Goal: Information Seeking & Learning: Find specific fact

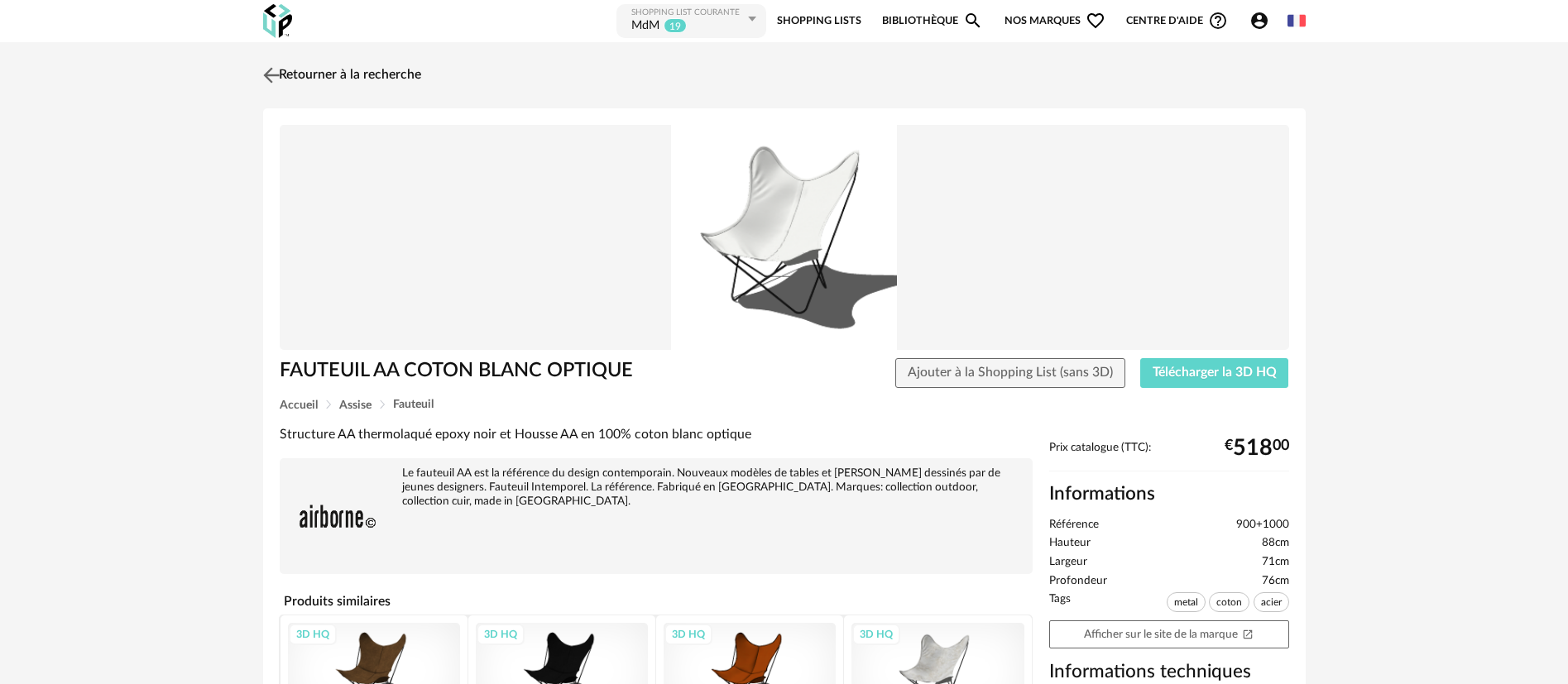
click at [294, 75] on link "Retourner à la recherche" at bounding box center [339, 75] width 162 height 37
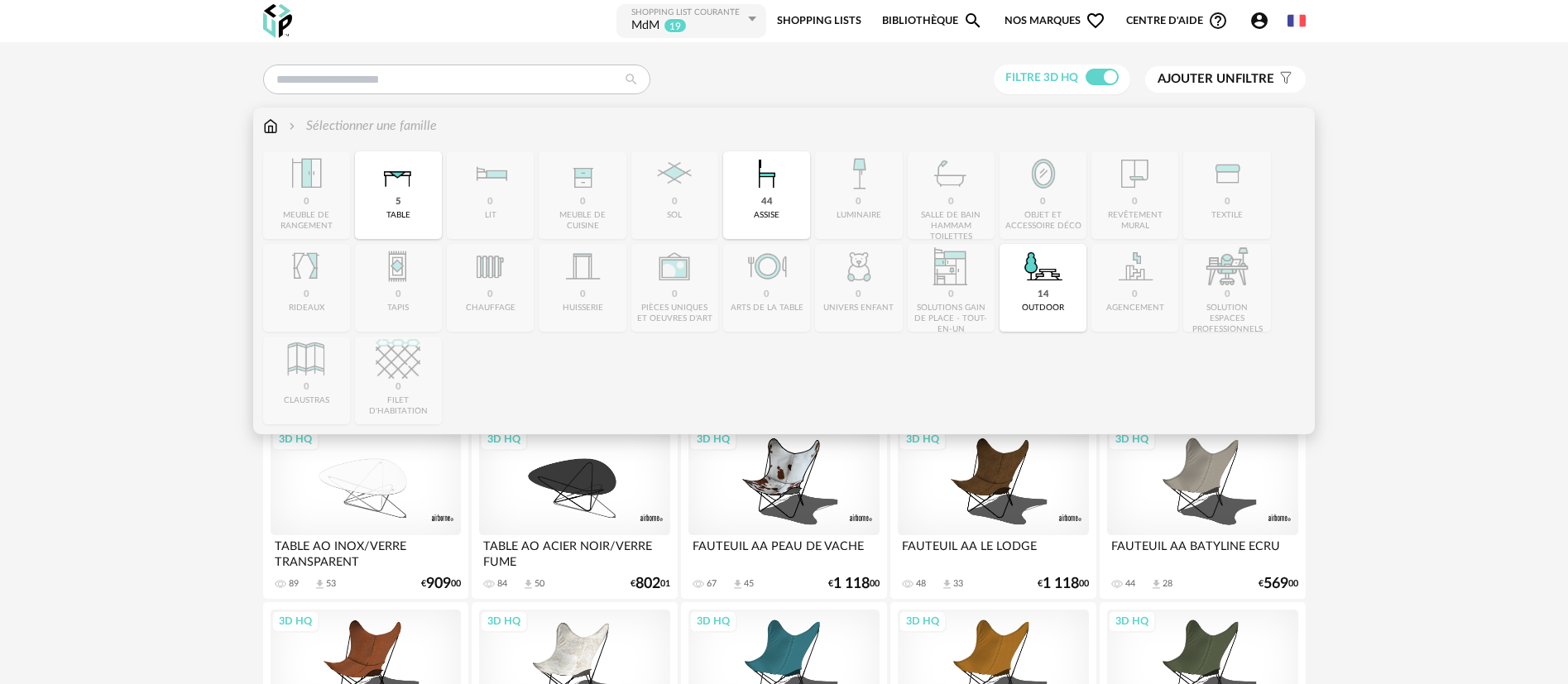
click at [264, 128] on img at bounding box center [270, 126] width 15 height 19
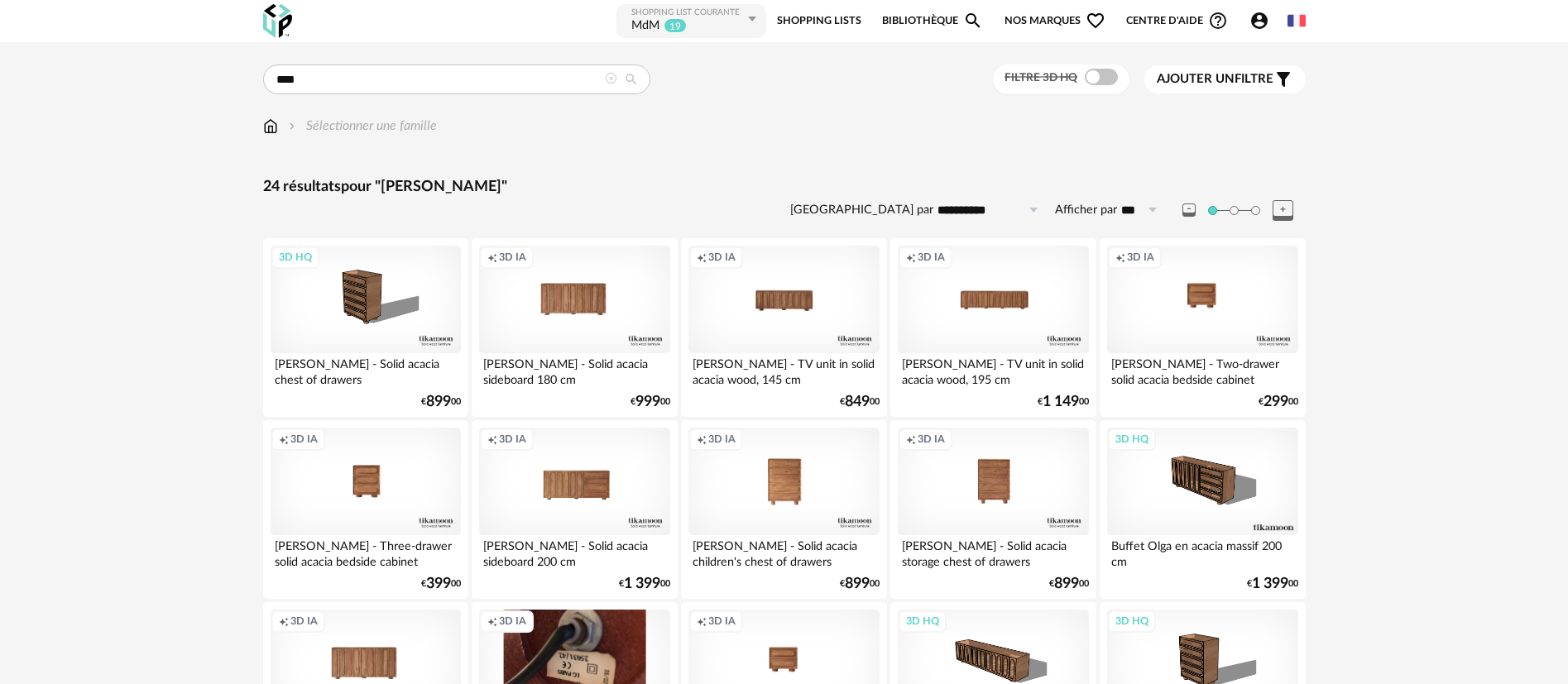
drag, startPoint x: 393, startPoint y: 73, endPoint x: 273, endPoint y: 76, distance: 120.0
click at [273, 76] on input "****" at bounding box center [456, 79] width 387 height 30
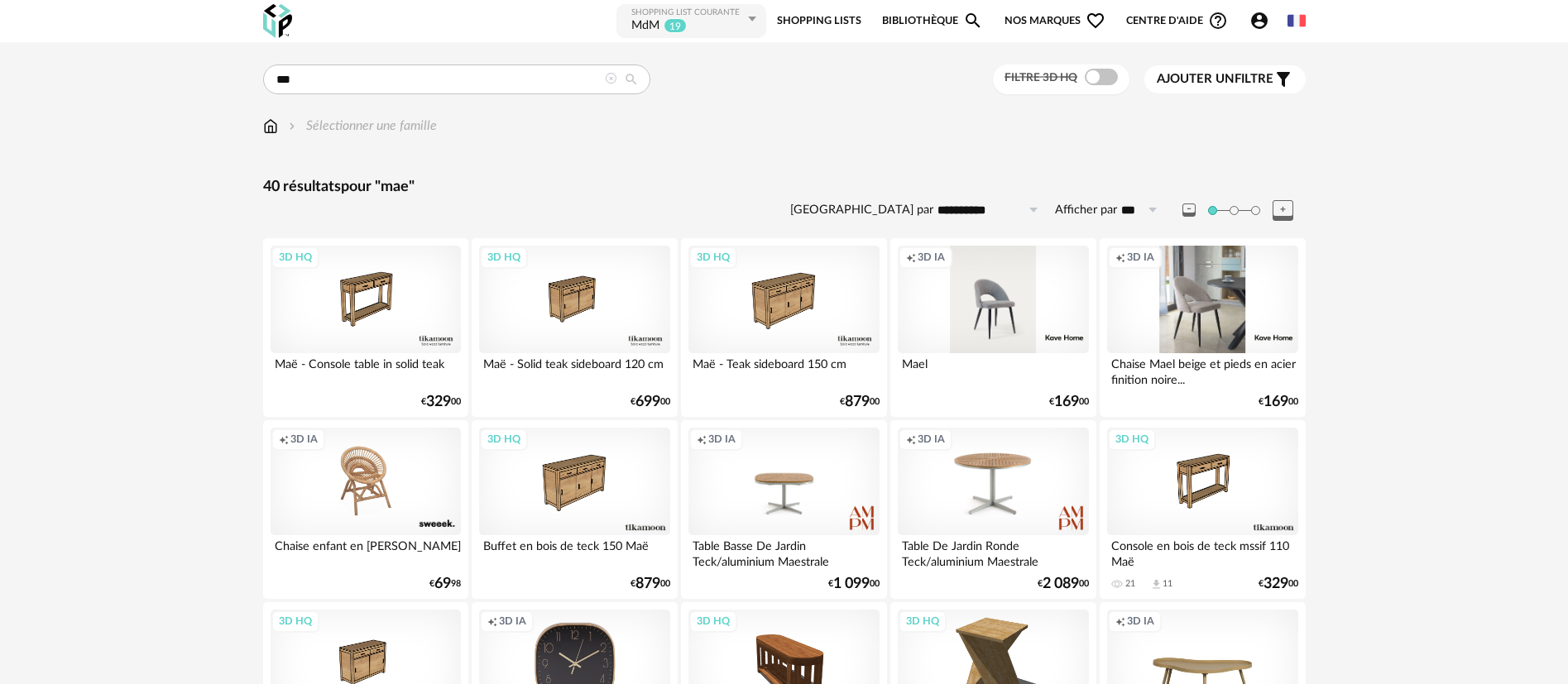
drag, startPoint x: 353, startPoint y: 80, endPoint x: 244, endPoint y: 79, distance: 109.0
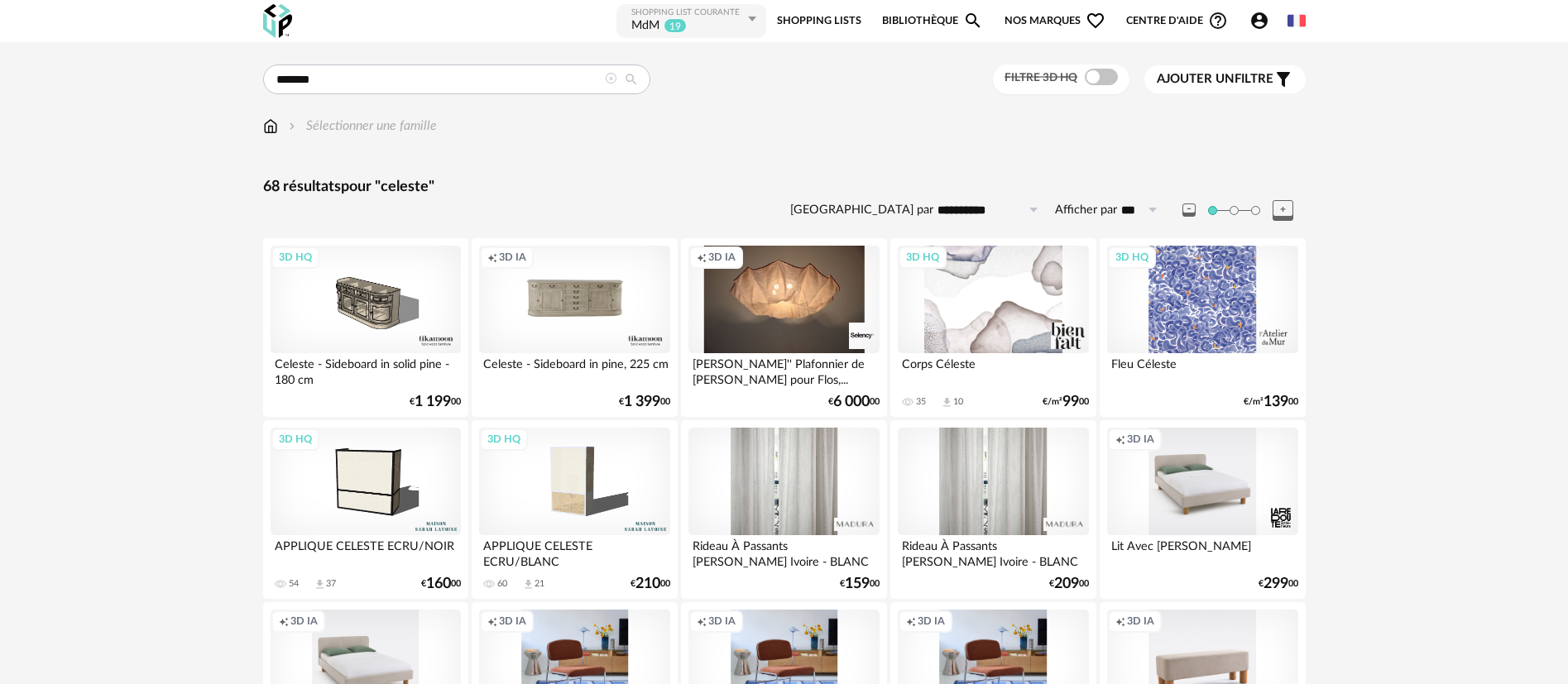
click at [296, 76] on input "*******" at bounding box center [456, 79] width 387 height 30
type input "*****"
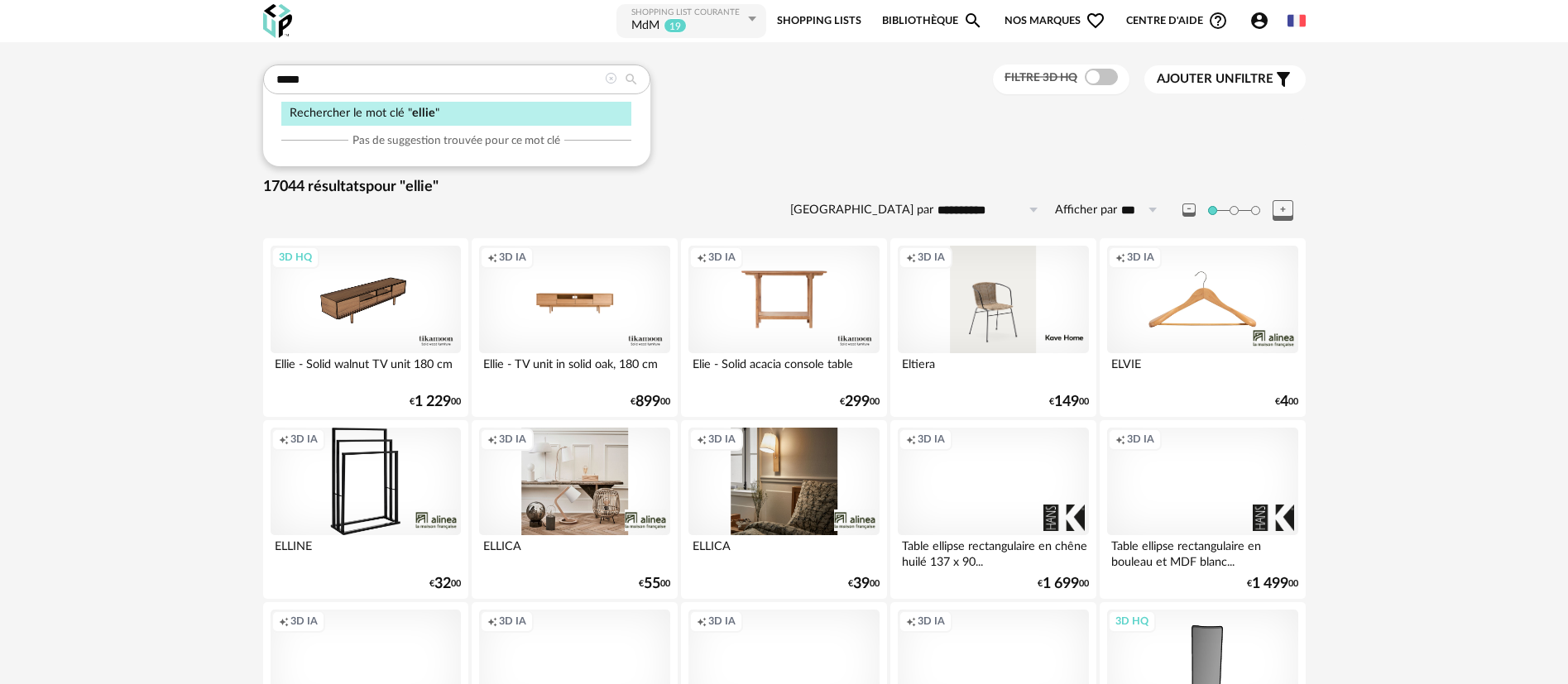
click at [727, 136] on div "Sélectionner une famille" at bounding box center [784, 134] width 1043 height 35
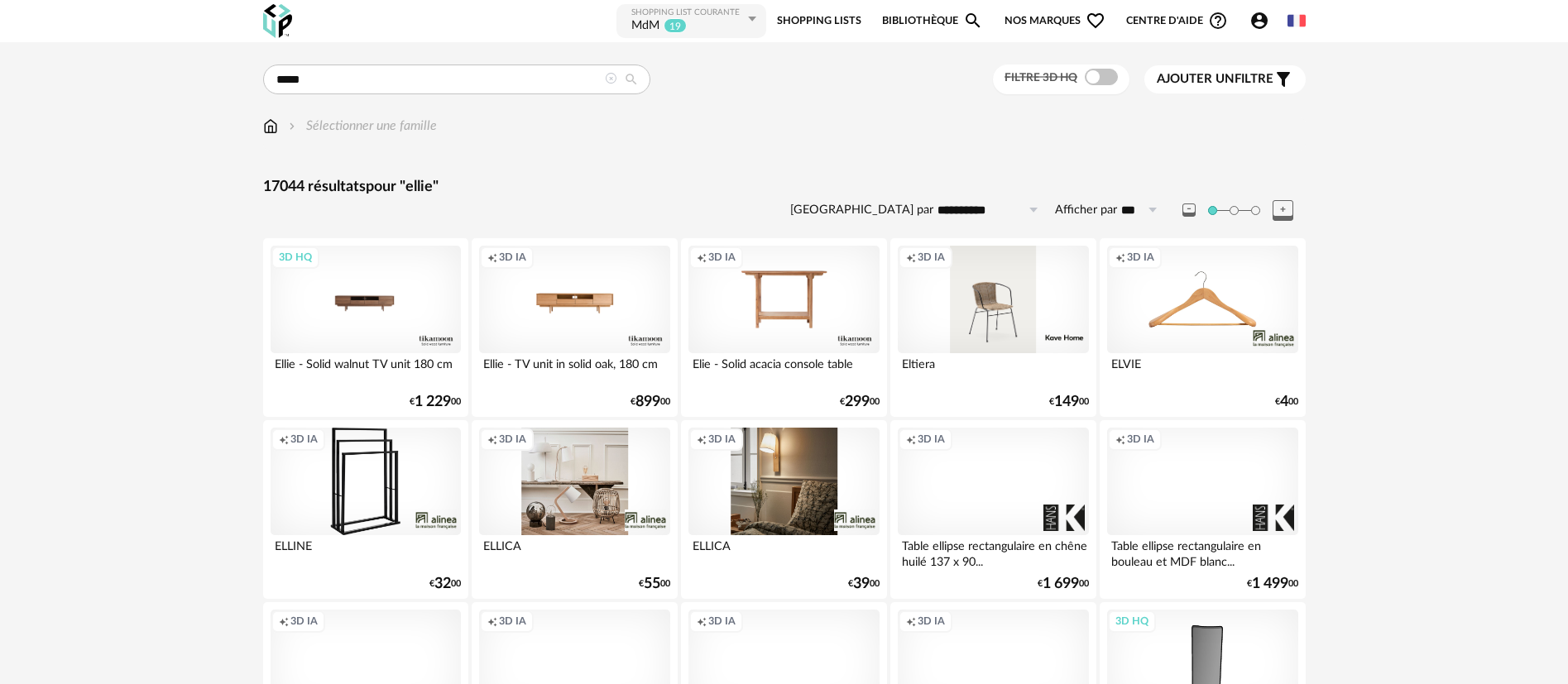
click at [359, 304] on div "3D HQ" at bounding box center [365, 299] width 190 height 108
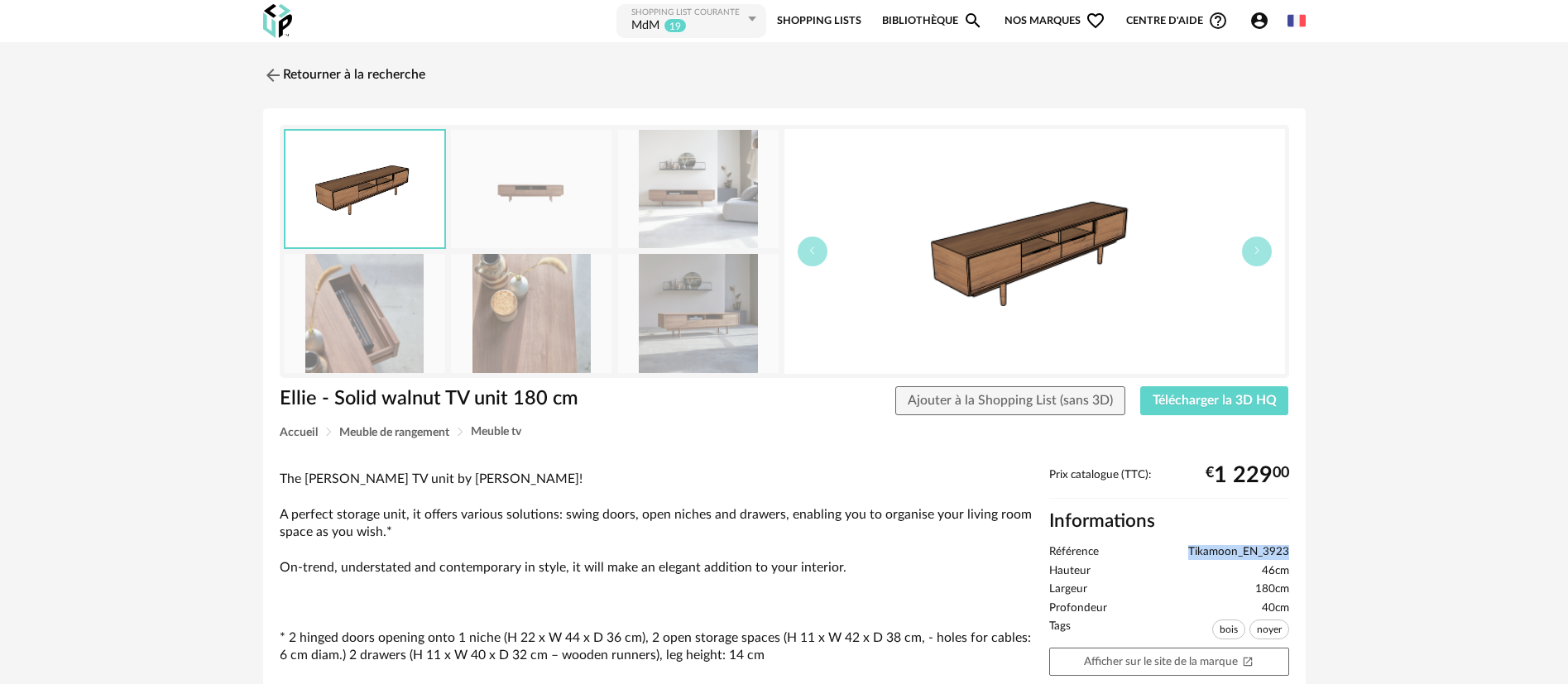
drag, startPoint x: 1189, startPoint y: 545, endPoint x: 1288, endPoint y: 546, distance: 99.0
click at [1288, 546] on span "Tikamoon_EN_3923" at bounding box center [1238, 553] width 101 height 15
click at [1346, 456] on div "Retourner à la recherche Ellie - Solid walnut TV unit 180 cm Ellie - Solid waln…" at bounding box center [784, 626] width 1568 height 1168
click at [268, 72] on img at bounding box center [270, 74] width 24 height 24
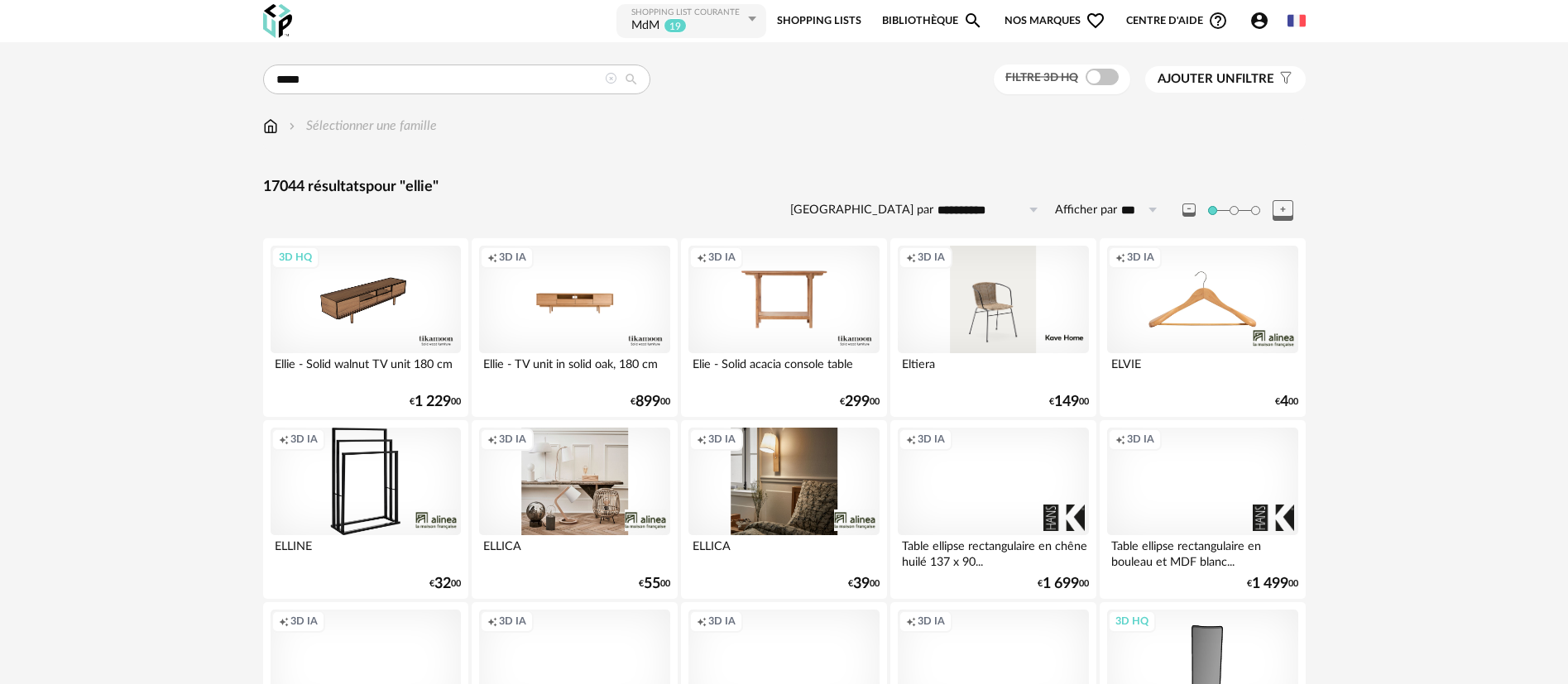
click at [1027, 23] on span "Nos marques Heart Outline icon" at bounding box center [1054, 21] width 101 height 38
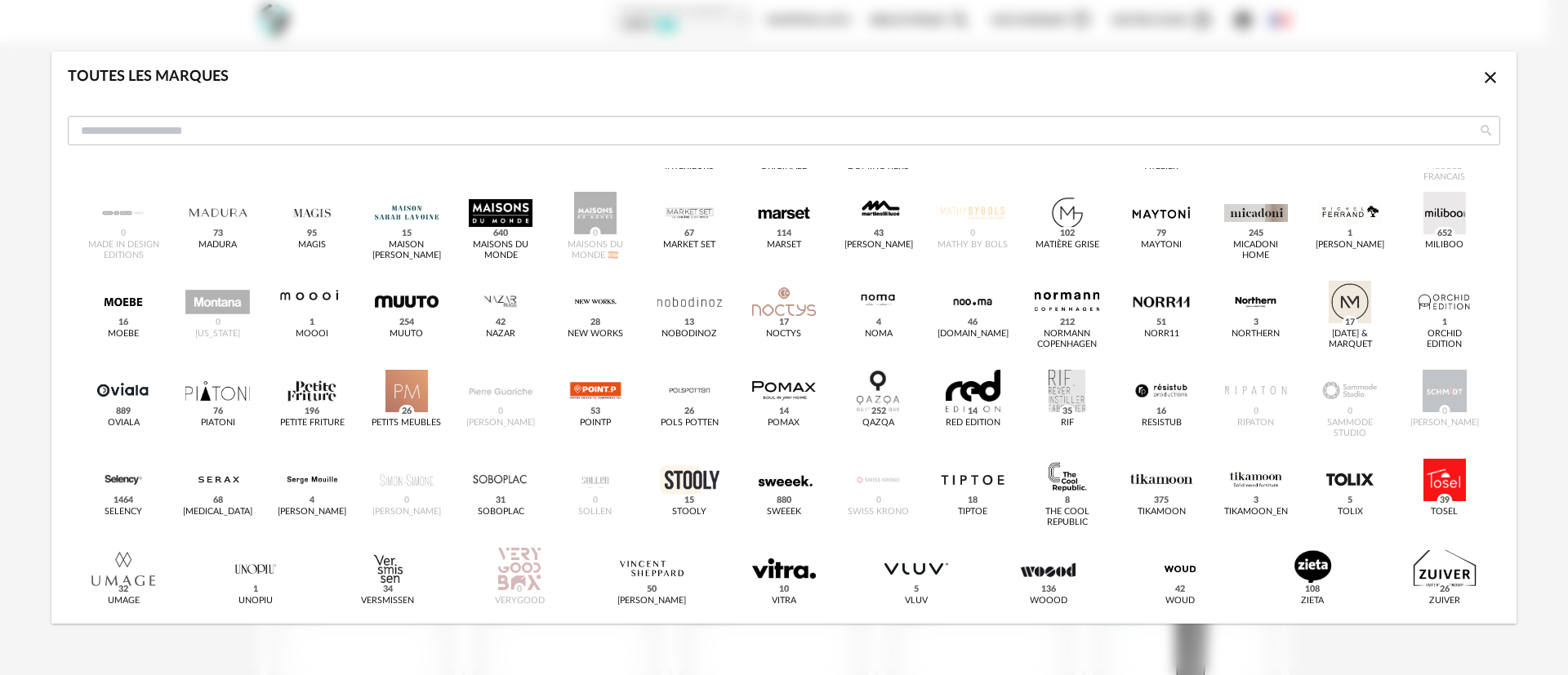
scroll to position [555, 0]
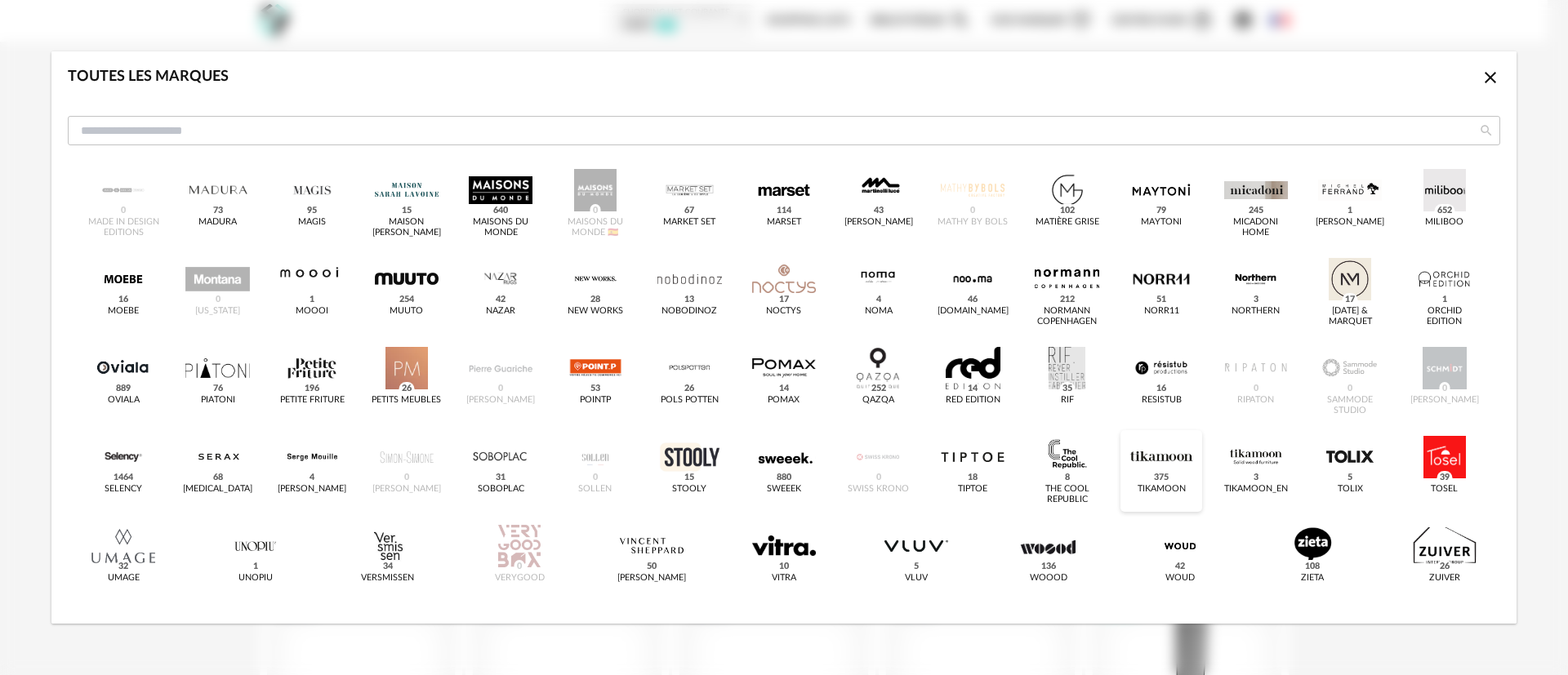
click at [1140, 454] on div "dialog" at bounding box center [1161, 458] width 63 height 43
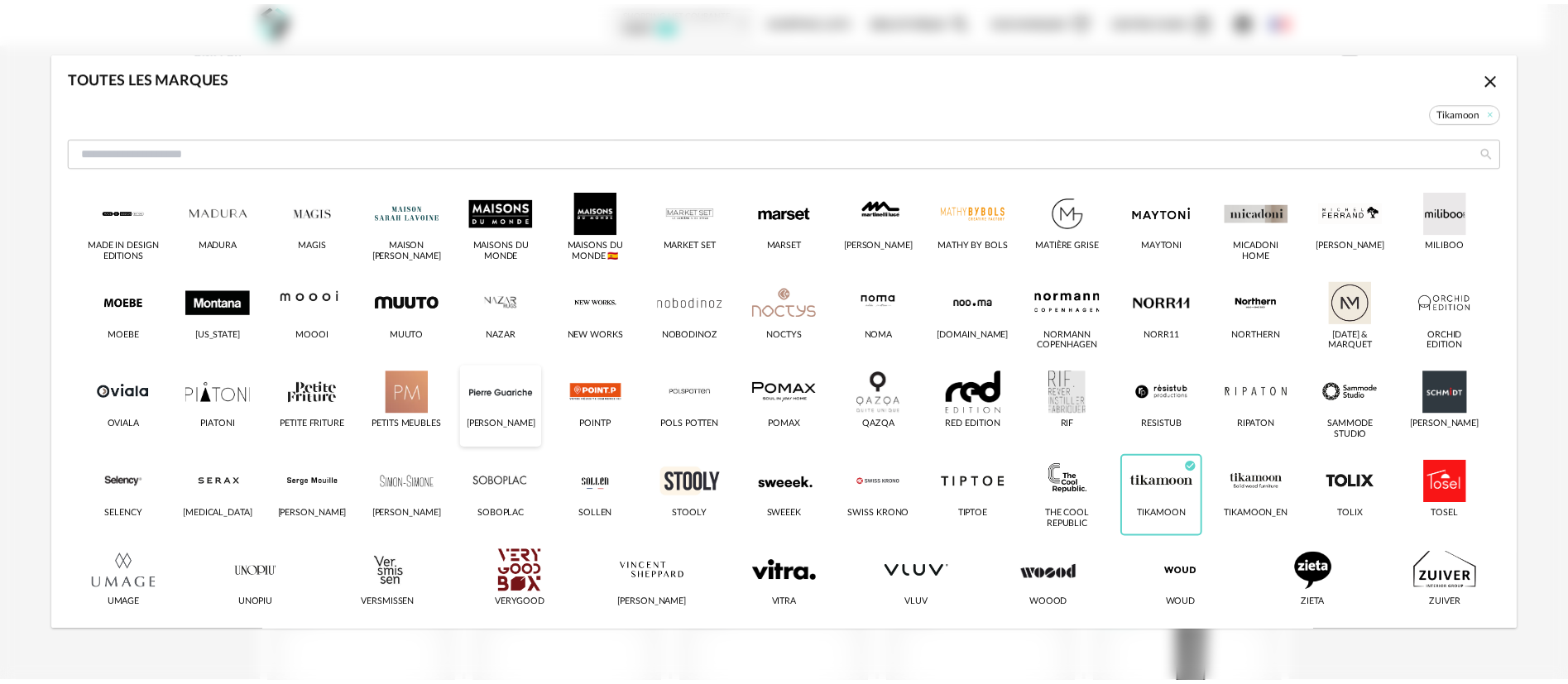
scroll to position [581, 0]
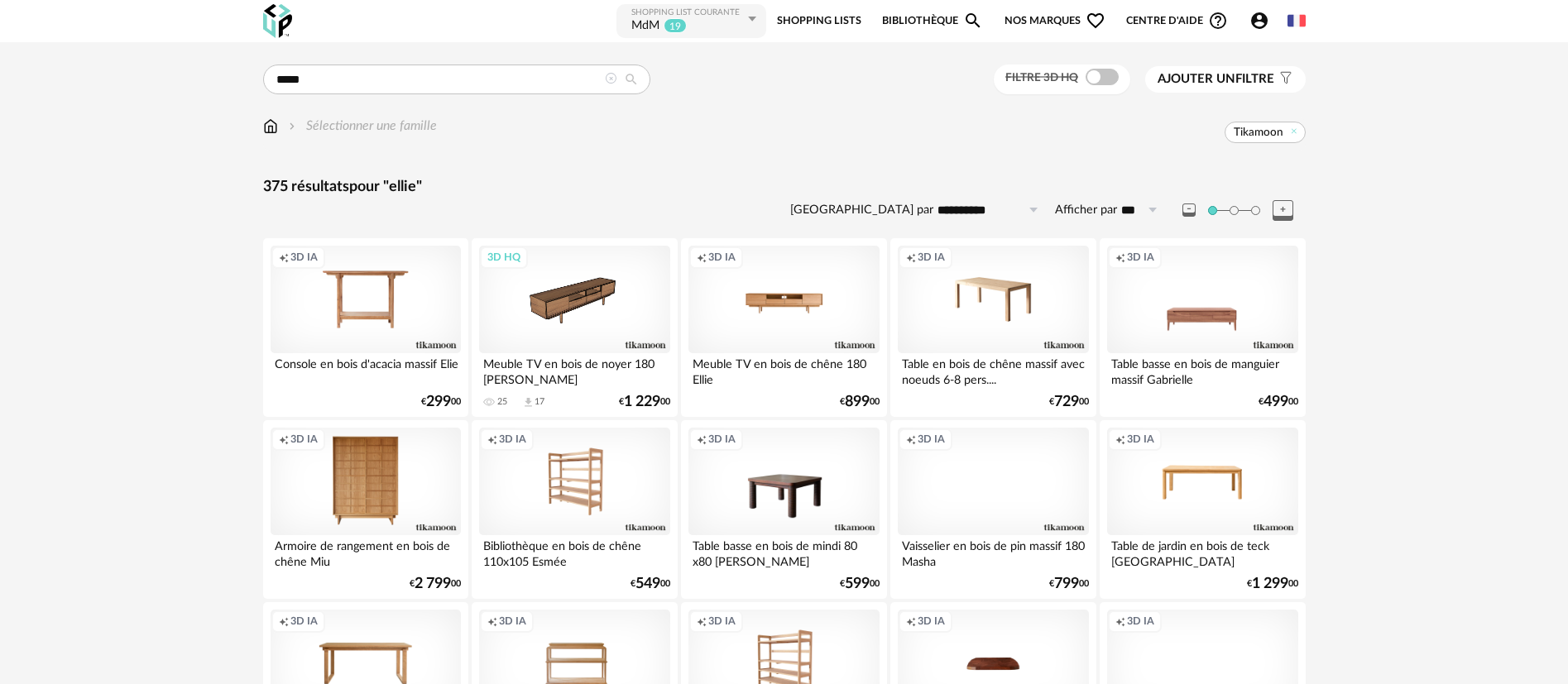
click at [546, 303] on div "3D HQ" at bounding box center [574, 299] width 190 height 108
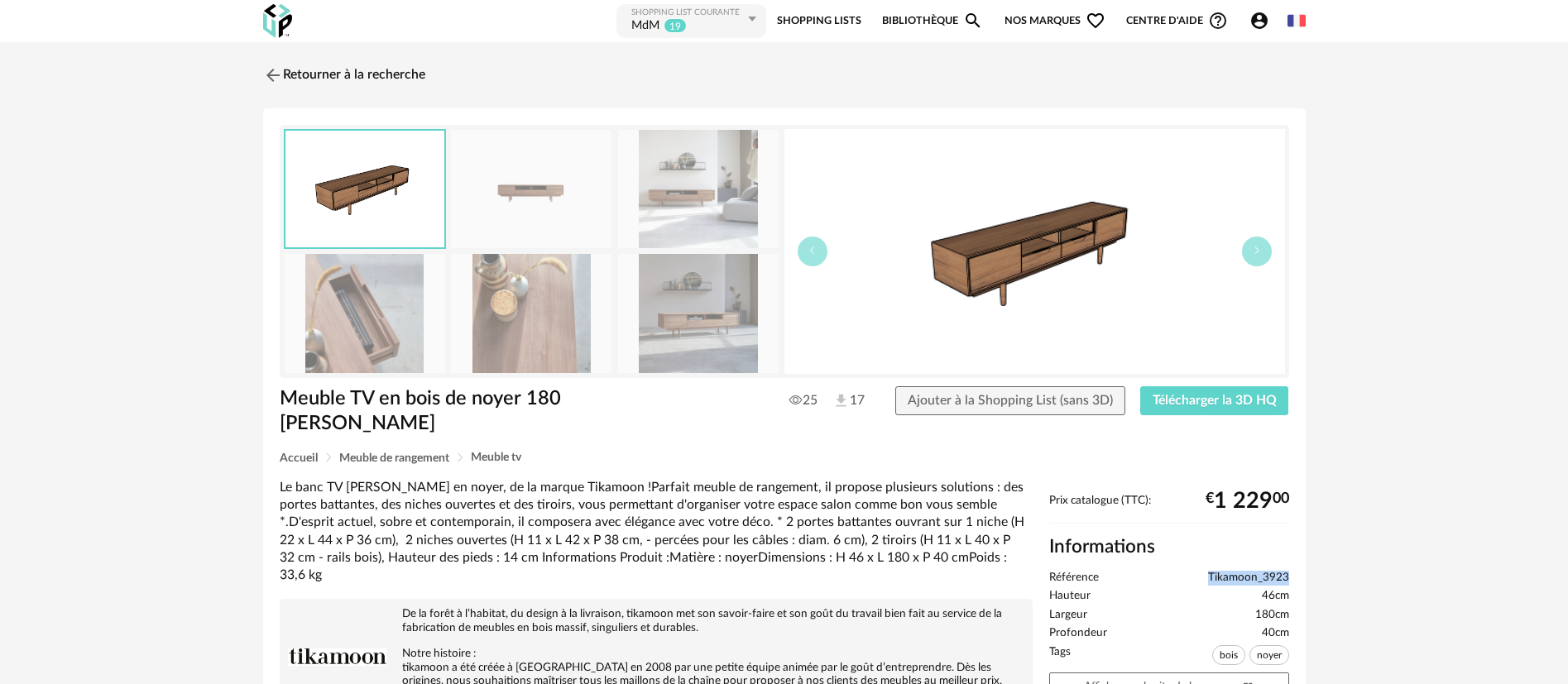
drag, startPoint x: 1205, startPoint y: 550, endPoint x: 1287, endPoint y: 553, distance: 82.1
click at [1287, 571] on li "Référence Tikamoon_3923" at bounding box center [1169, 578] width 240 height 15
copy span "Tikamoon_3923"
click at [303, 69] on link "Retourner à la recherche" at bounding box center [339, 75] width 162 height 37
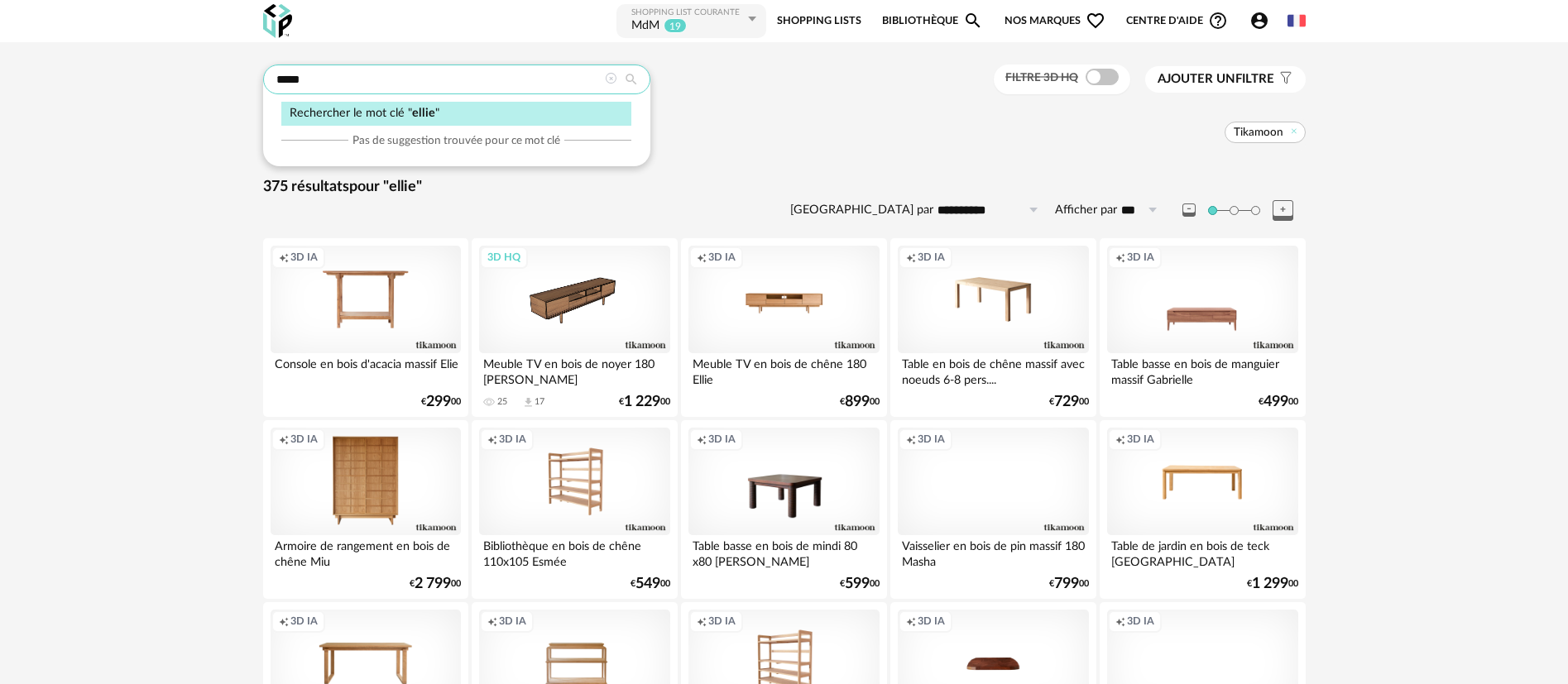
click at [303, 69] on input "*****" at bounding box center [456, 79] width 387 height 30
type input "****"
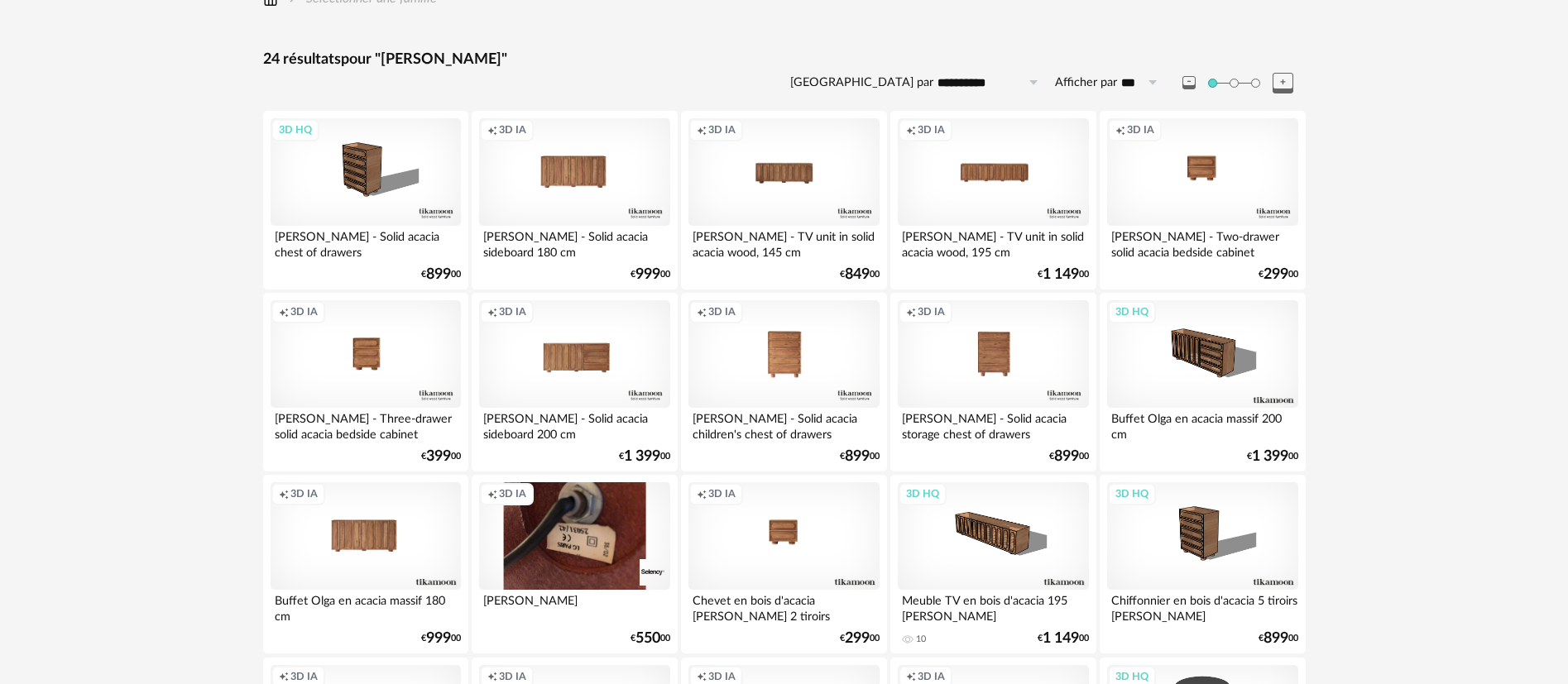
scroll to position [249, 0]
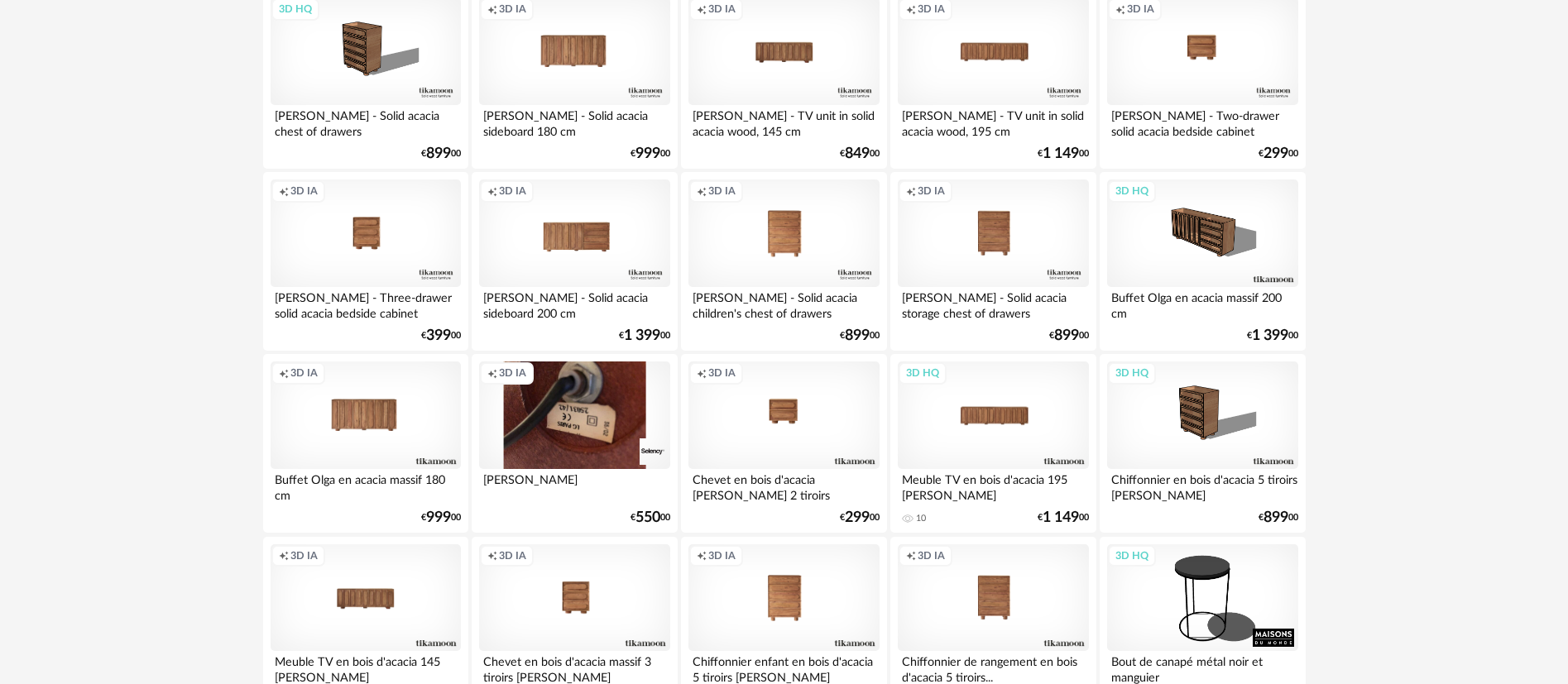
click at [996, 409] on div "3D HQ" at bounding box center [993, 415] width 190 height 108
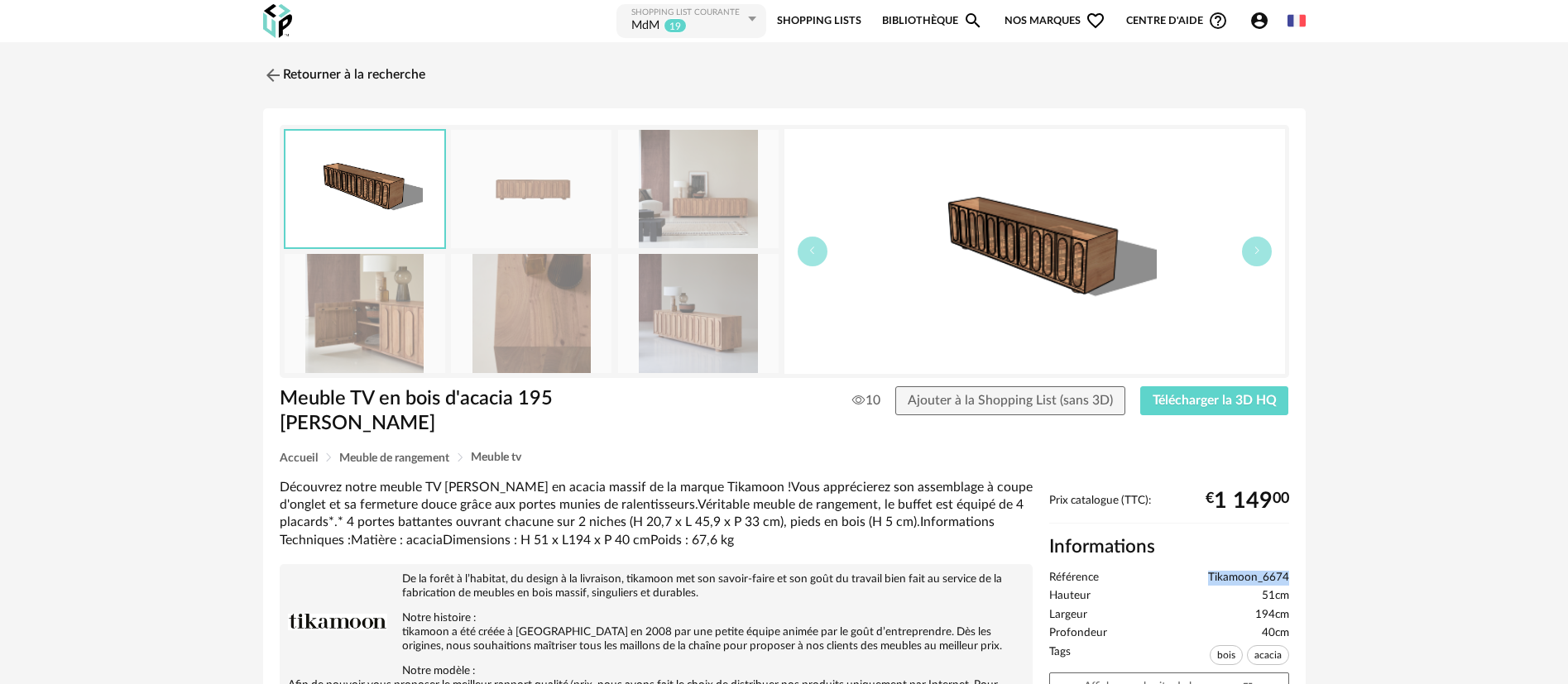
drag, startPoint x: 1198, startPoint y: 553, endPoint x: 1293, endPoint y: 550, distance: 95.0
copy span "Tikamoon_6674"
